Goal: Task Accomplishment & Management: Manage account settings

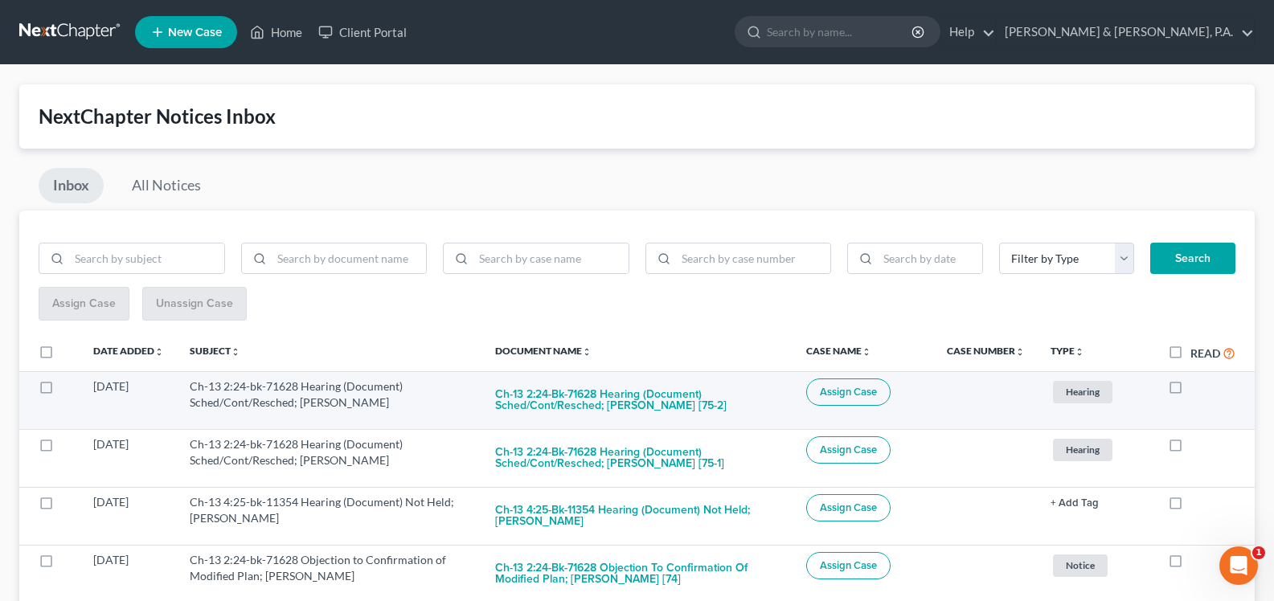
click at [1190, 391] on label at bounding box center [1190, 391] width 0 height 0
click at [1197, 387] on input "checkbox" at bounding box center [1202, 384] width 10 height 10
checkbox input "true"
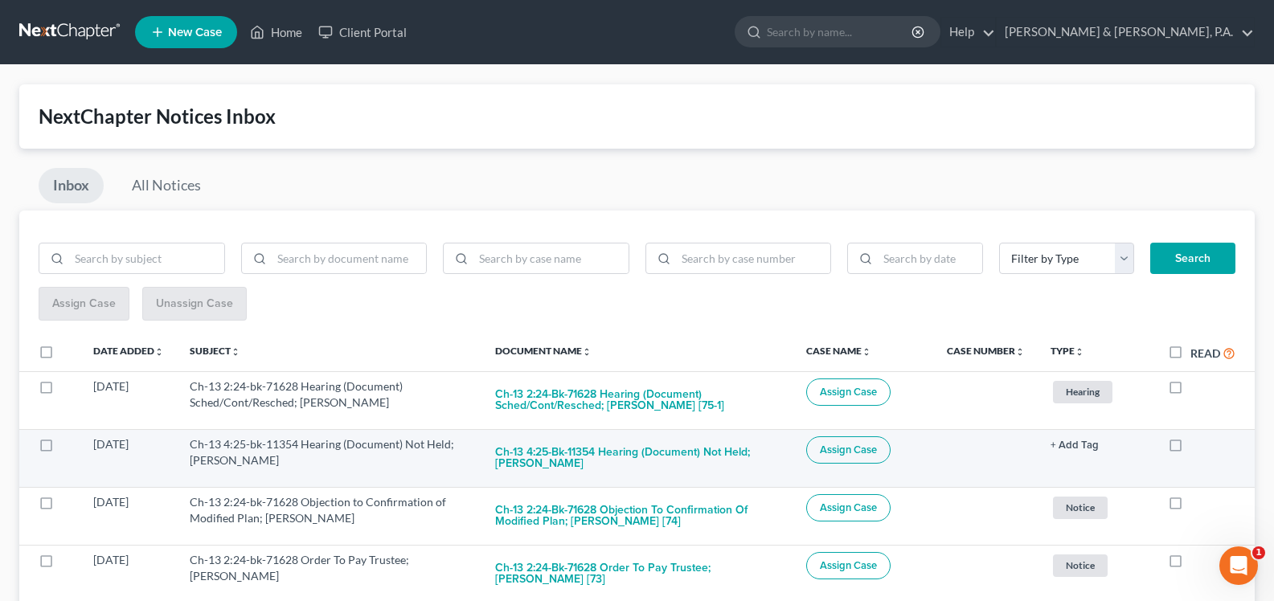
click at [1190, 449] on label at bounding box center [1190, 449] width 0 height 0
click at [1197, 446] on input "checkbox" at bounding box center [1202, 441] width 10 height 10
checkbox input "true"
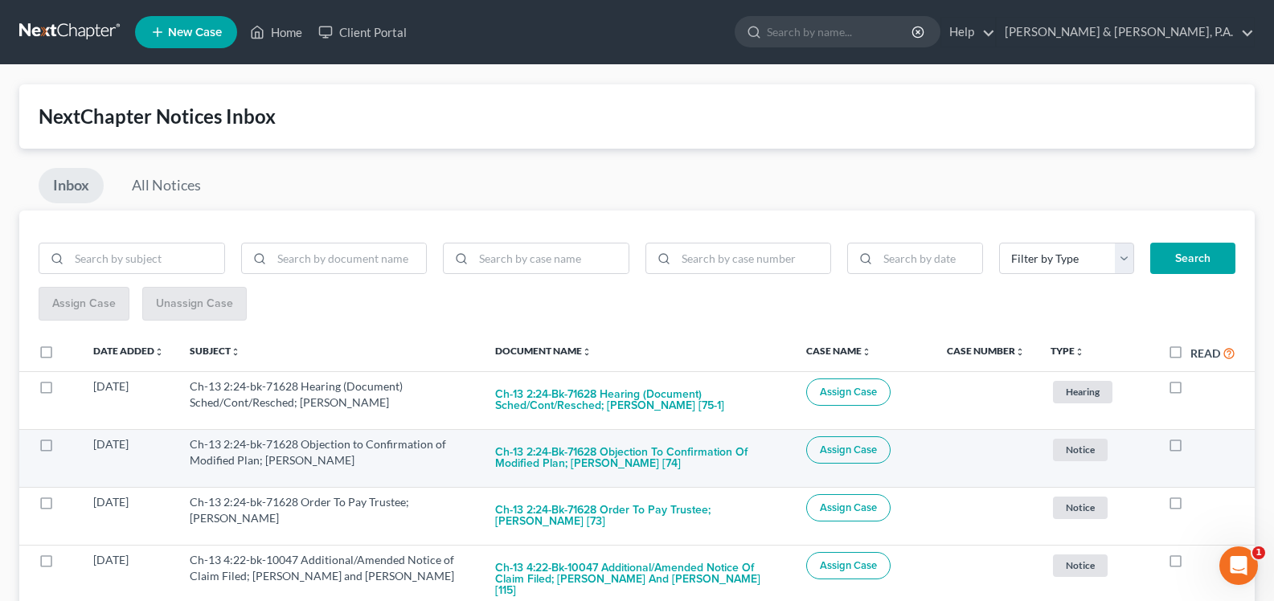
click at [1190, 449] on label at bounding box center [1190, 449] width 0 height 0
click at [1197, 445] on input "checkbox" at bounding box center [1202, 441] width 10 height 10
checkbox input "true"
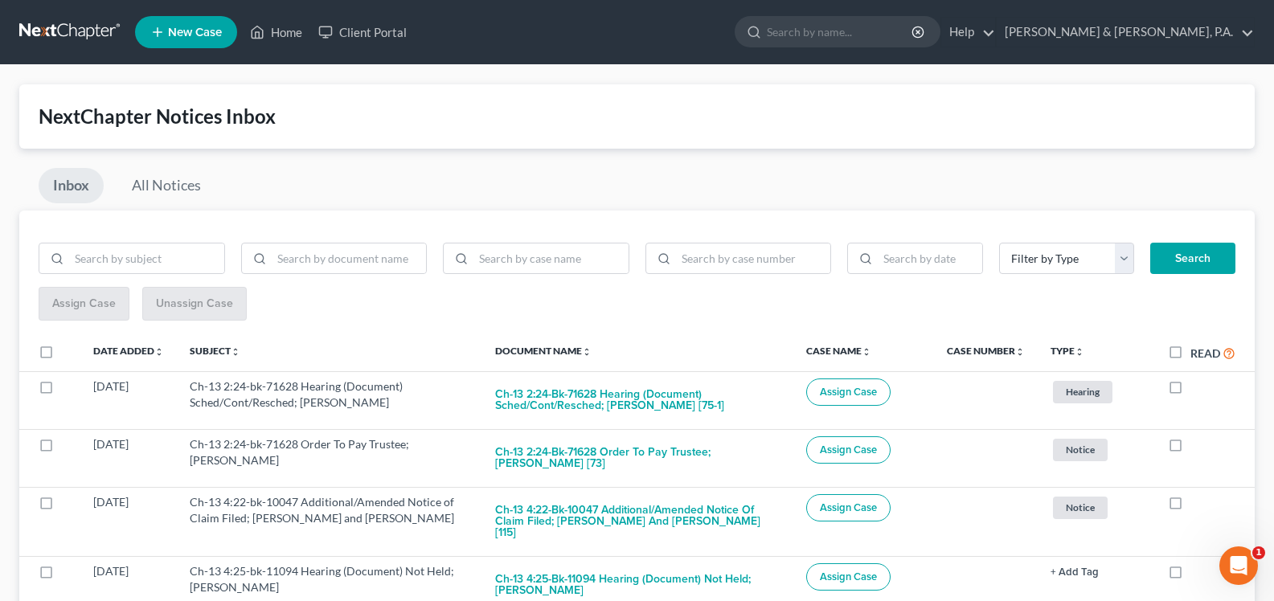
click at [1190, 449] on label at bounding box center [1190, 449] width 0 height 0
click at [1197, 445] on input "checkbox" at bounding box center [1202, 441] width 10 height 10
checkbox input "true"
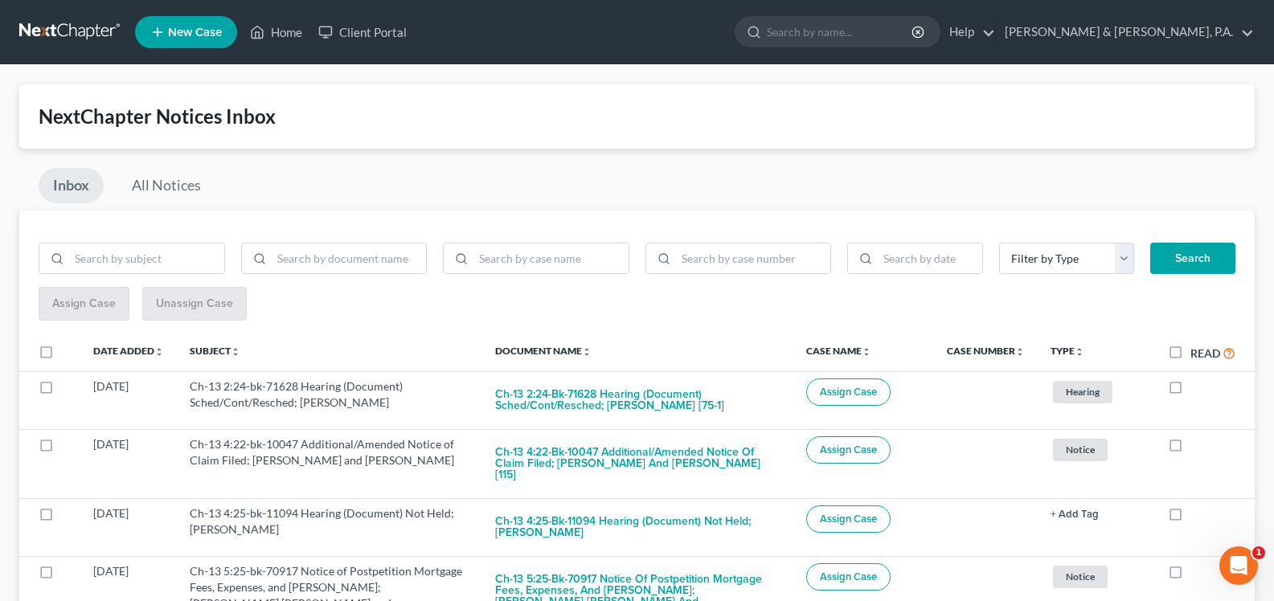
click at [1190, 449] on label at bounding box center [1190, 449] width 0 height 0
click at [1197, 445] on input "checkbox" at bounding box center [1202, 441] width 10 height 10
checkbox input "true"
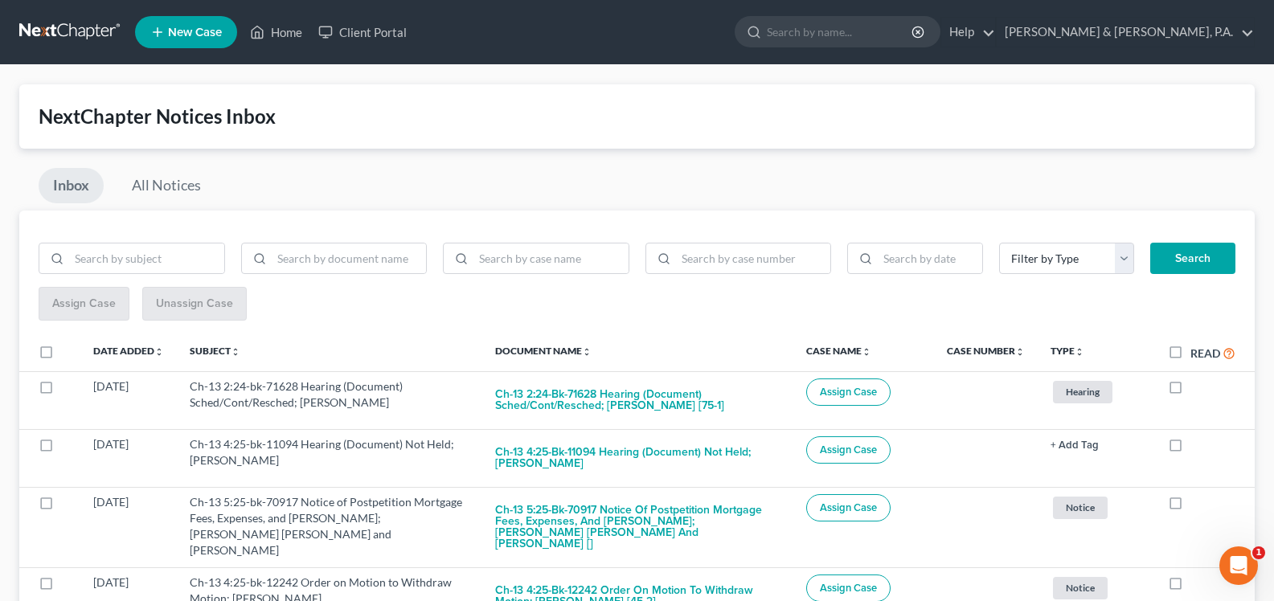
click at [1190, 449] on label at bounding box center [1190, 449] width 0 height 0
click at [1197, 445] on input "checkbox" at bounding box center [1202, 441] width 10 height 10
checkbox input "true"
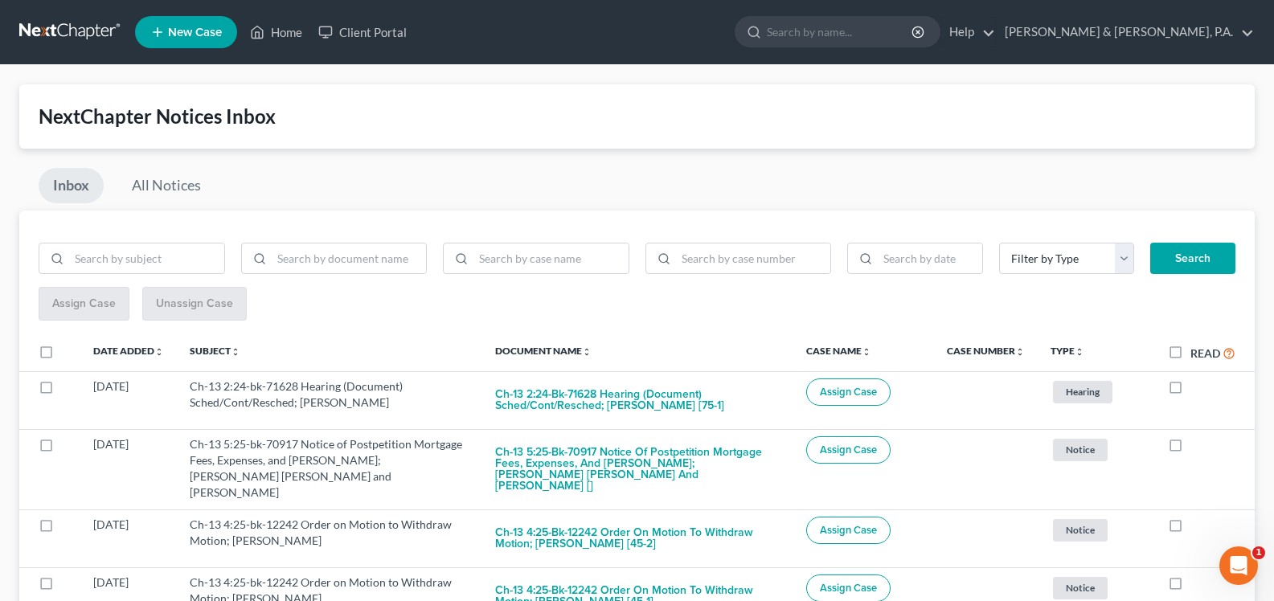
click at [1190, 449] on label at bounding box center [1190, 449] width 0 height 0
click at [1197, 445] on input "checkbox" at bounding box center [1202, 441] width 10 height 10
checkbox input "true"
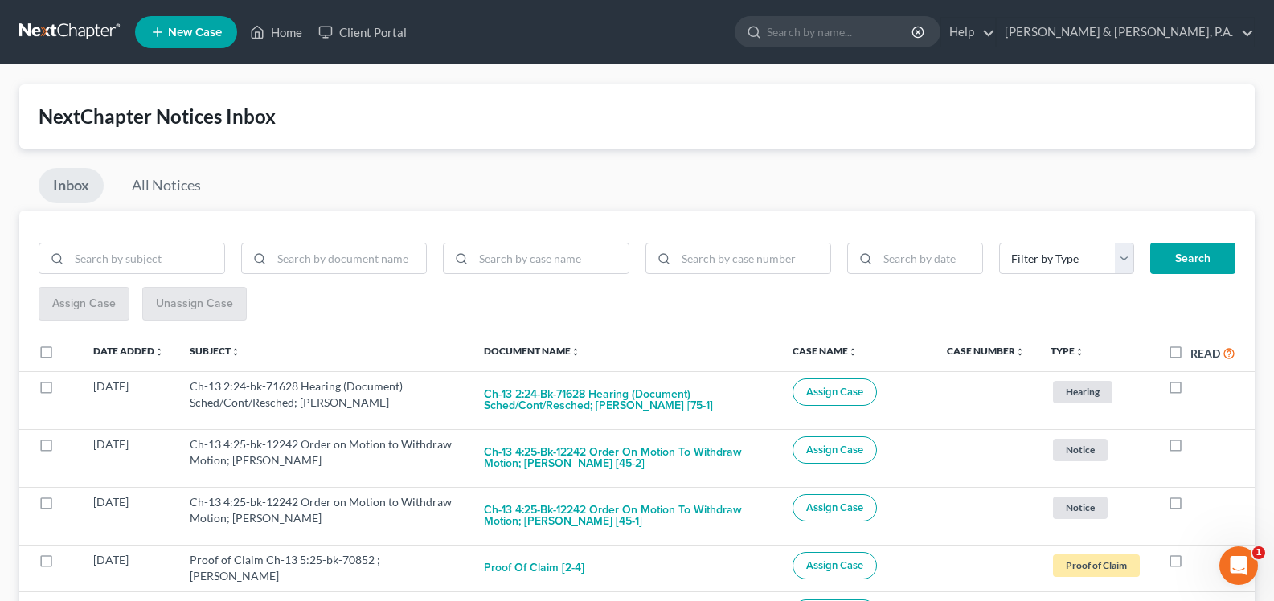
click at [1190, 449] on label at bounding box center [1190, 449] width 0 height 0
click at [1197, 445] on input "checkbox" at bounding box center [1202, 441] width 10 height 10
checkbox input "true"
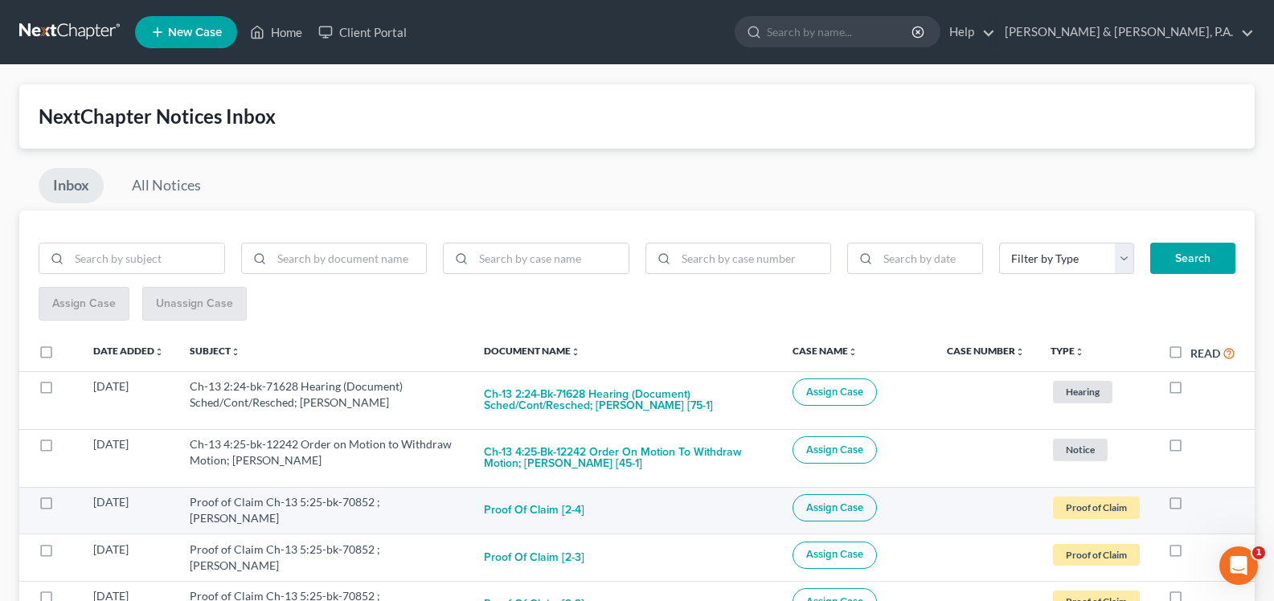
click at [1190, 506] on label at bounding box center [1190, 506] width 0 height 0
click at [1197, 501] on input "checkbox" at bounding box center [1202, 499] width 10 height 10
checkbox input "true"
click at [1190, 506] on label at bounding box center [1190, 506] width 0 height 0
click at [1197, 499] on input "checkbox" at bounding box center [1202, 499] width 10 height 10
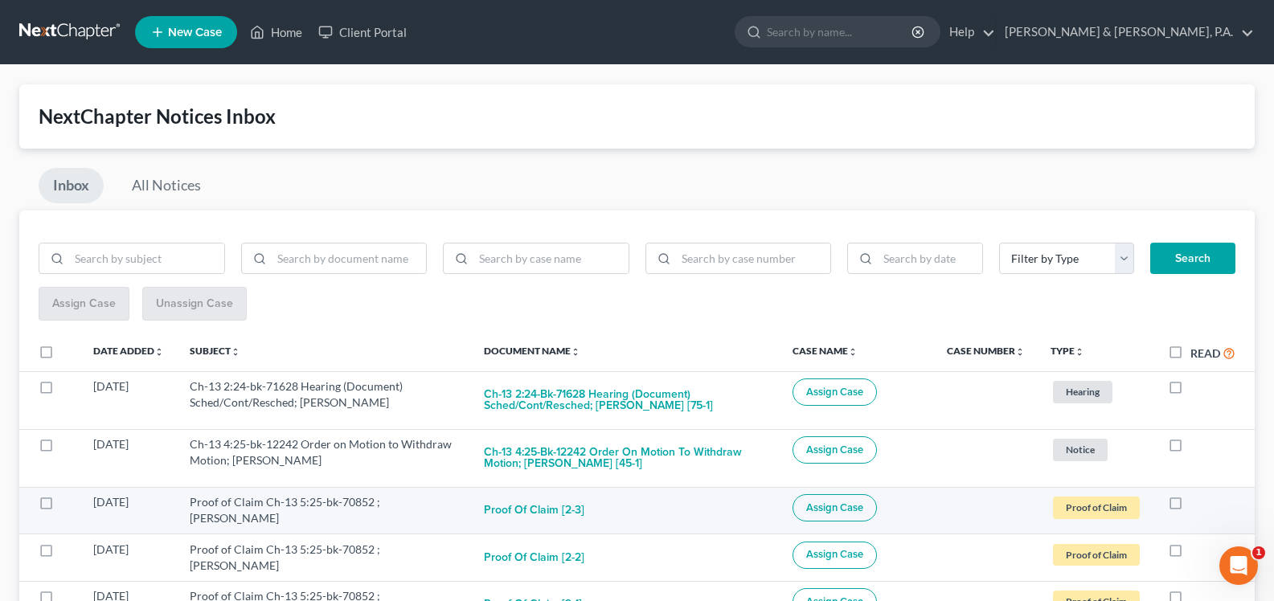
checkbox input "true"
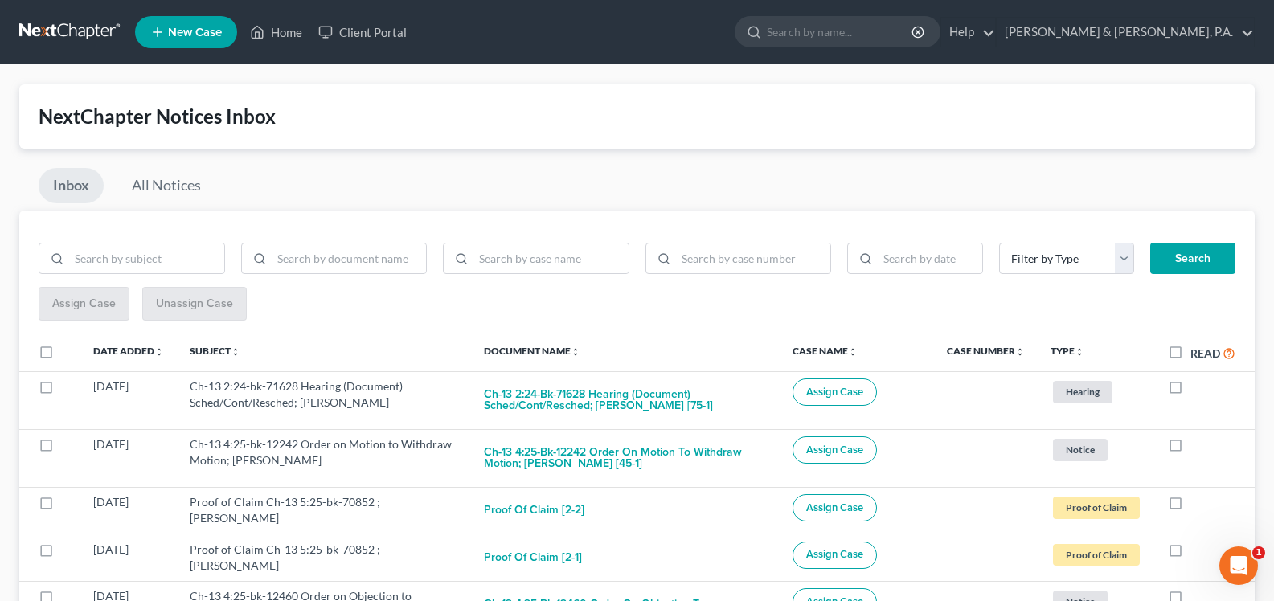
click at [1190, 506] on label at bounding box center [1190, 506] width 0 height 0
click at [1197, 502] on input "checkbox" at bounding box center [1202, 499] width 10 height 10
checkbox input "true"
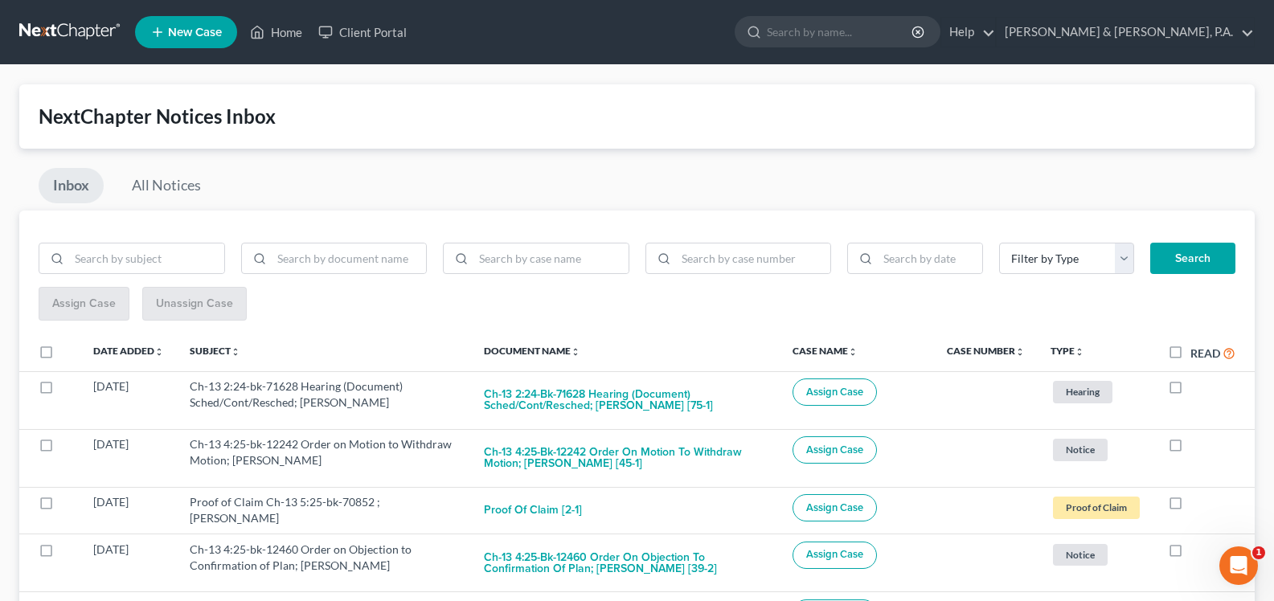
click at [1190, 506] on label at bounding box center [1190, 506] width 0 height 0
click at [1197, 502] on input "checkbox" at bounding box center [1202, 499] width 10 height 10
checkbox input "true"
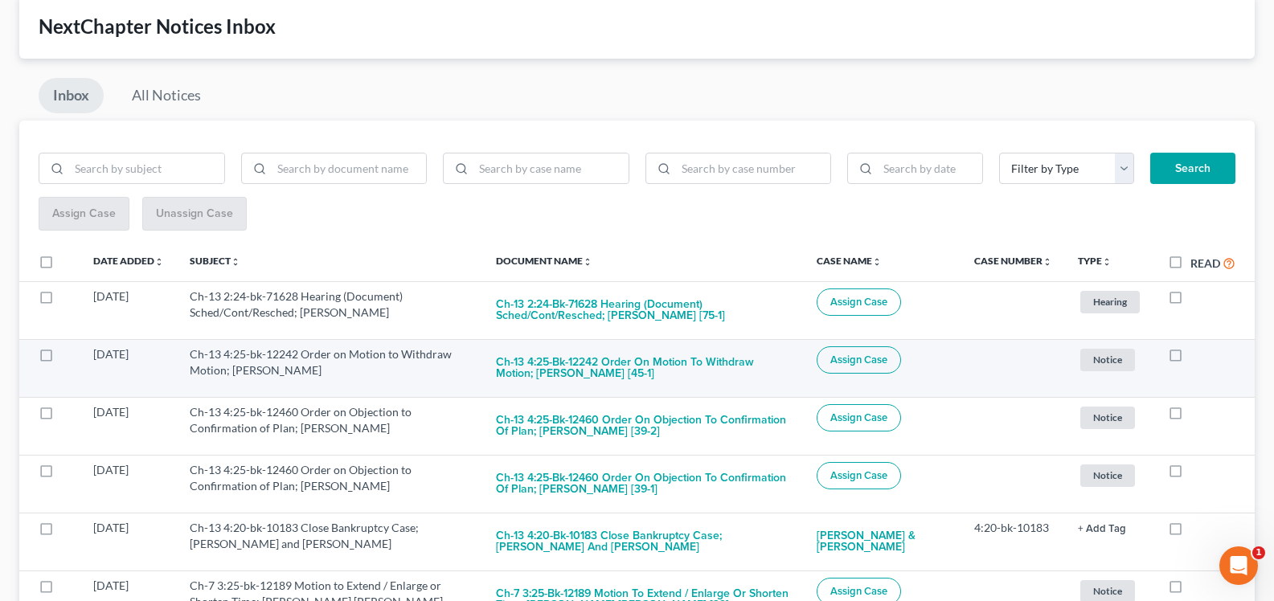
scroll to position [91, 0]
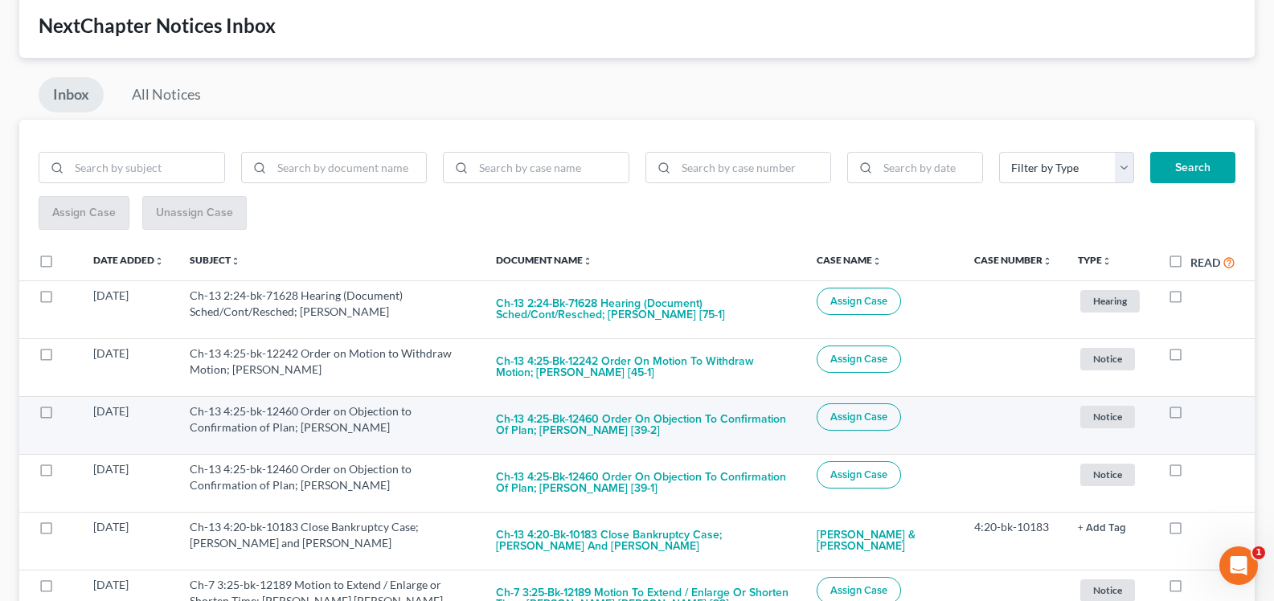
click at [1190, 416] on label at bounding box center [1190, 416] width 0 height 0
click at [1197, 413] on input "checkbox" at bounding box center [1202, 409] width 10 height 10
checkbox input "true"
